Goal: Task Accomplishment & Management: Manage account settings

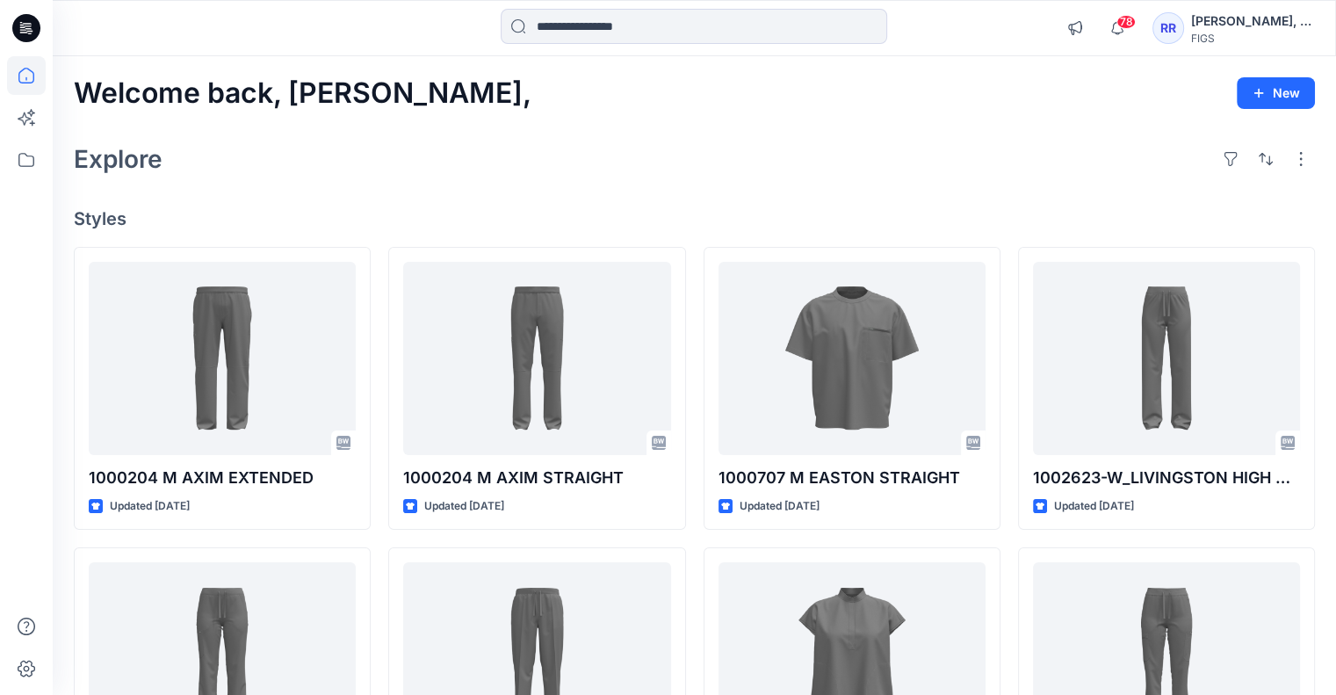
click at [1299, 20] on div "[PERSON_NAME], [PERSON_NAME]" at bounding box center [1252, 21] width 123 height 21
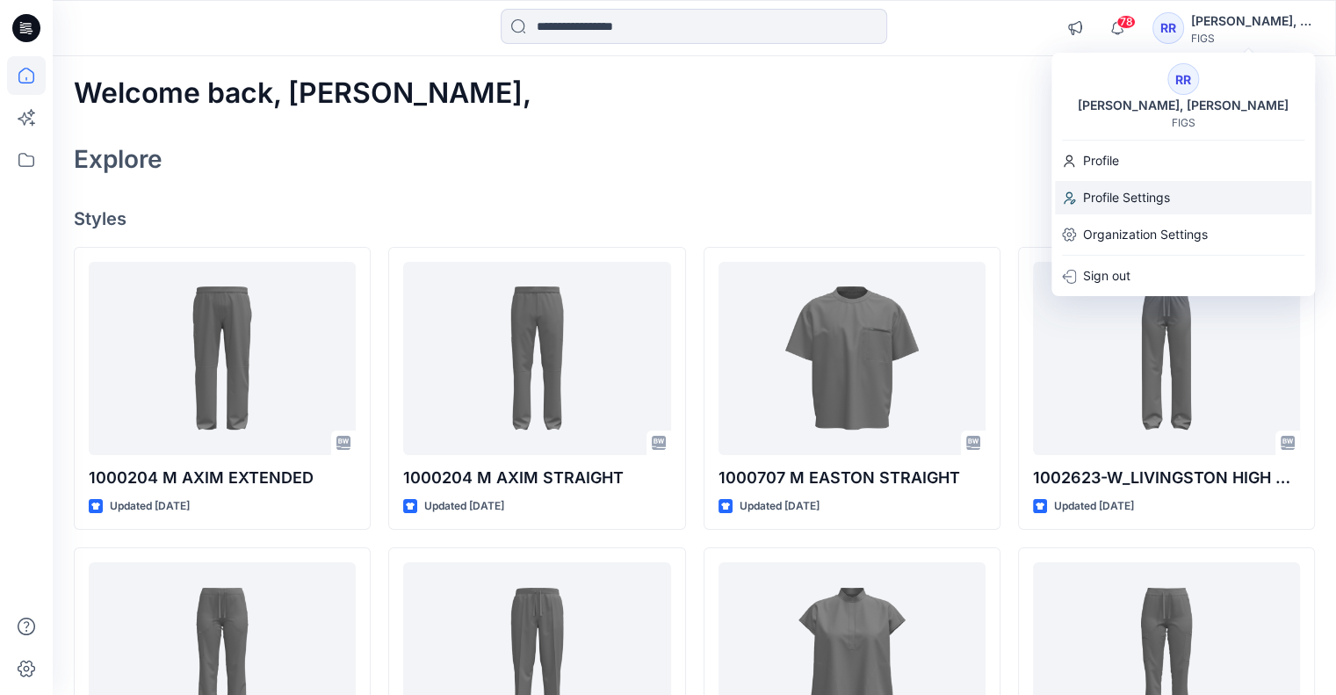
click at [1125, 199] on p "Profile Settings" at bounding box center [1126, 197] width 87 height 33
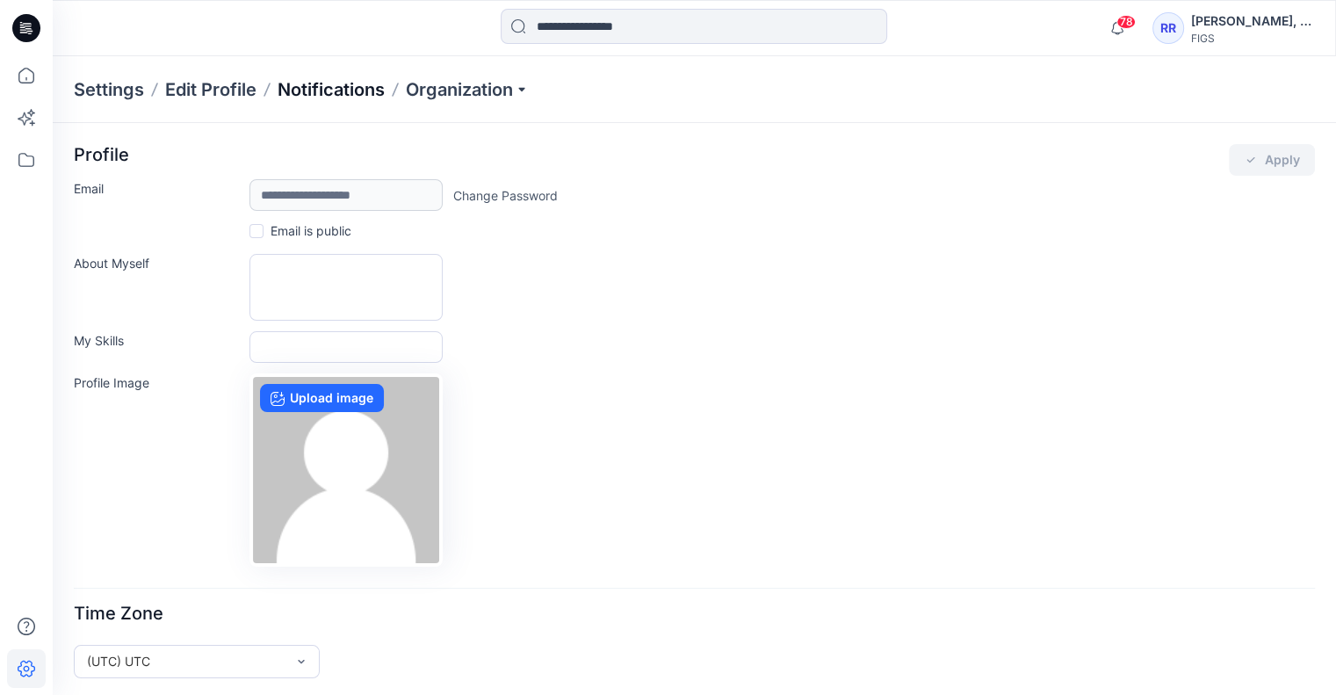
click at [308, 84] on p "Notifications" at bounding box center [331, 89] width 107 height 25
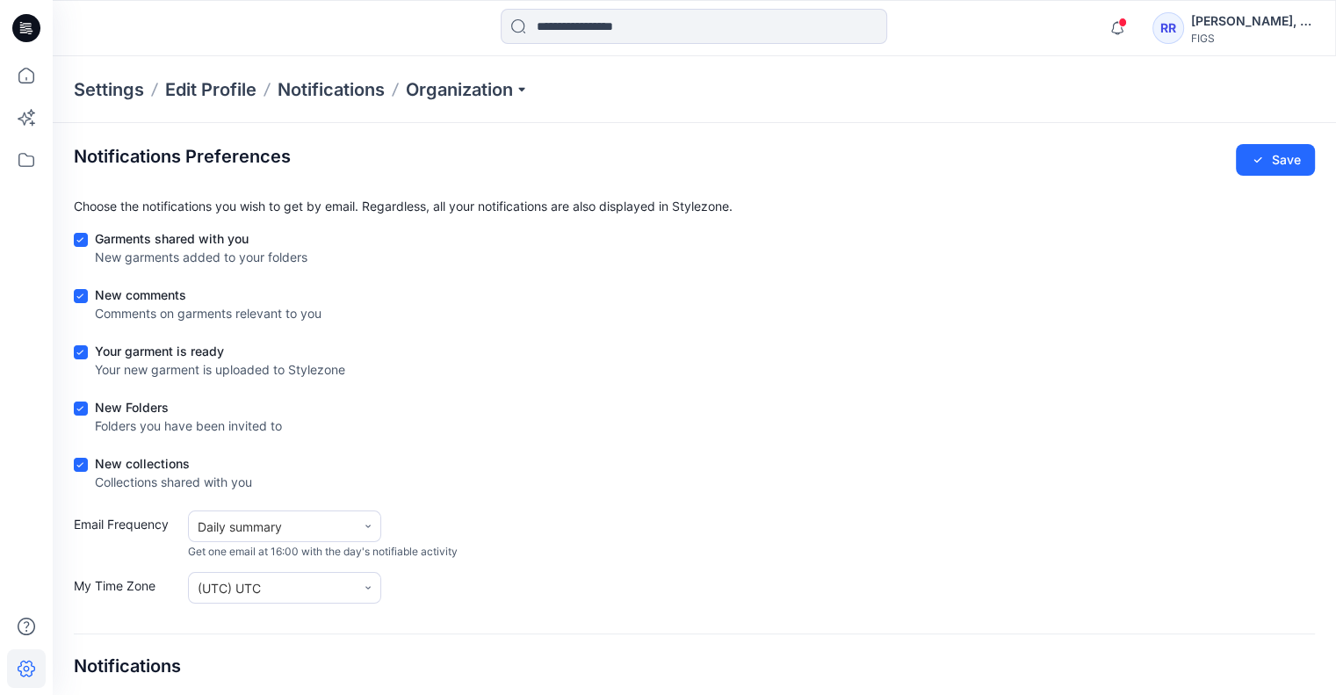
click at [79, 237] on icon at bounding box center [80, 240] width 8 height 6
click at [81, 295] on icon at bounding box center [80, 295] width 7 height 5
click at [83, 347] on span at bounding box center [81, 352] width 14 height 14
click at [81, 403] on span at bounding box center [81, 409] width 14 height 14
click at [84, 463] on icon at bounding box center [80, 465] width 8 height 6
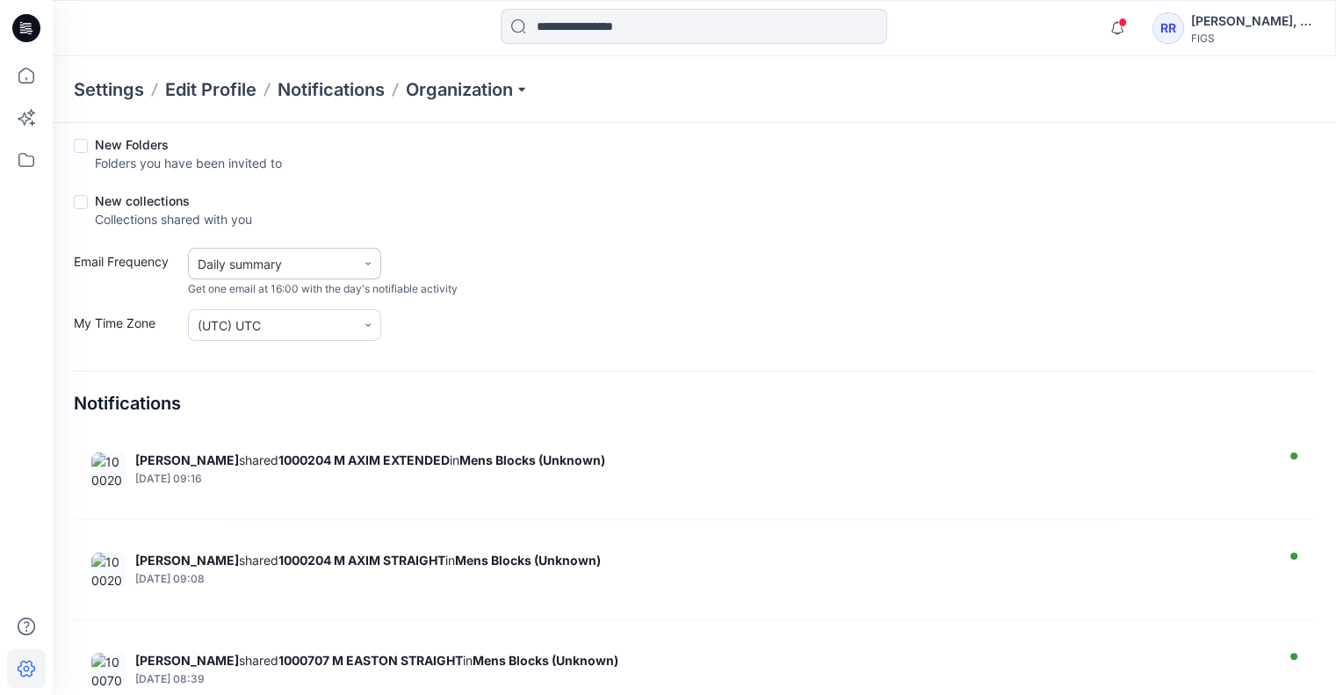
scroll to position [264, 0]
click at [374, 259] on div at bounding box center [368, 262] width 25 height 25
click at [373, 271] on div at bounding box center [368, 262] width 25 height 25
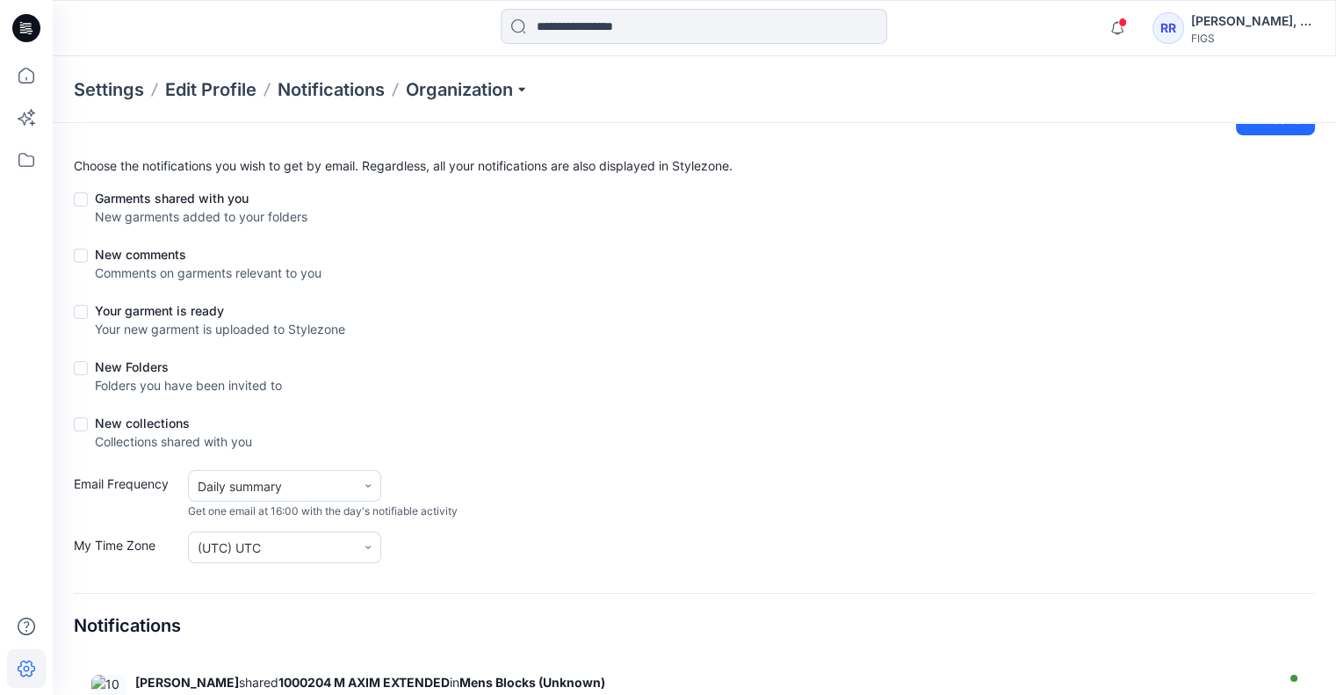
scroll to position [0, 0]
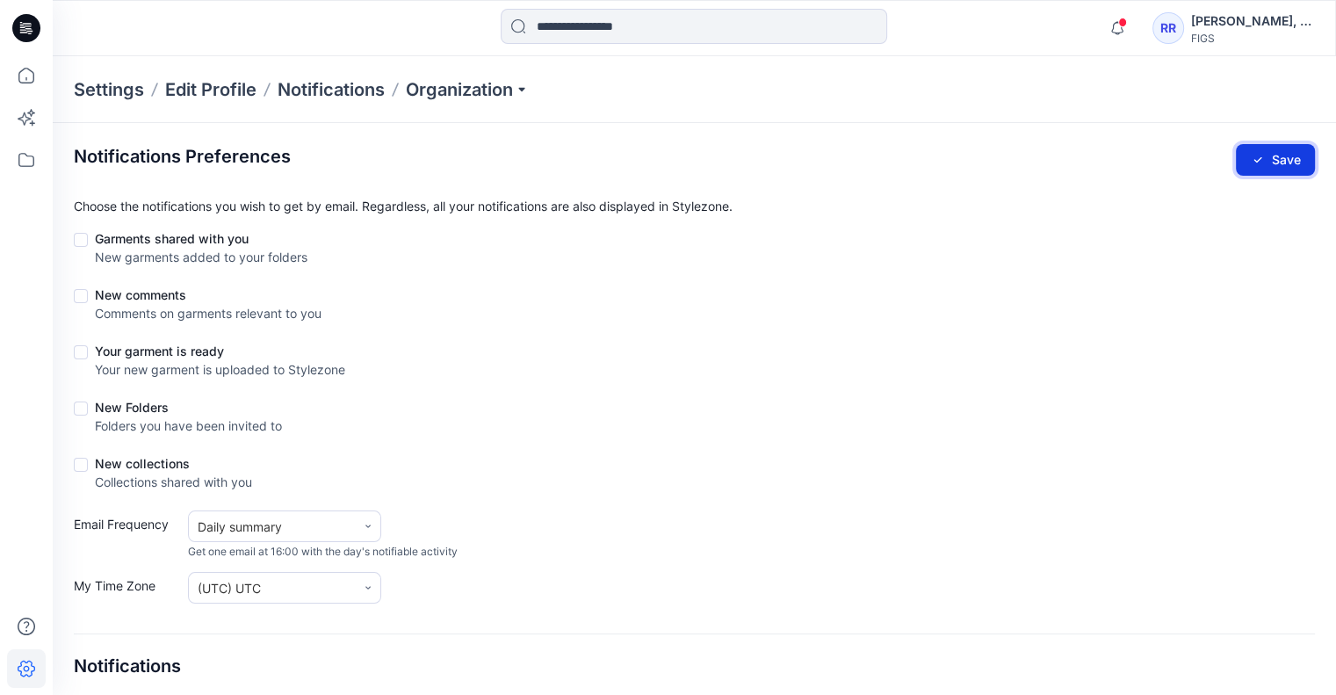
click at [1279, 158] on button "Save" at bounding box center [1275, 160] width 79 height 32
